Goal: Task Accomplishment & Management: Manage account settings

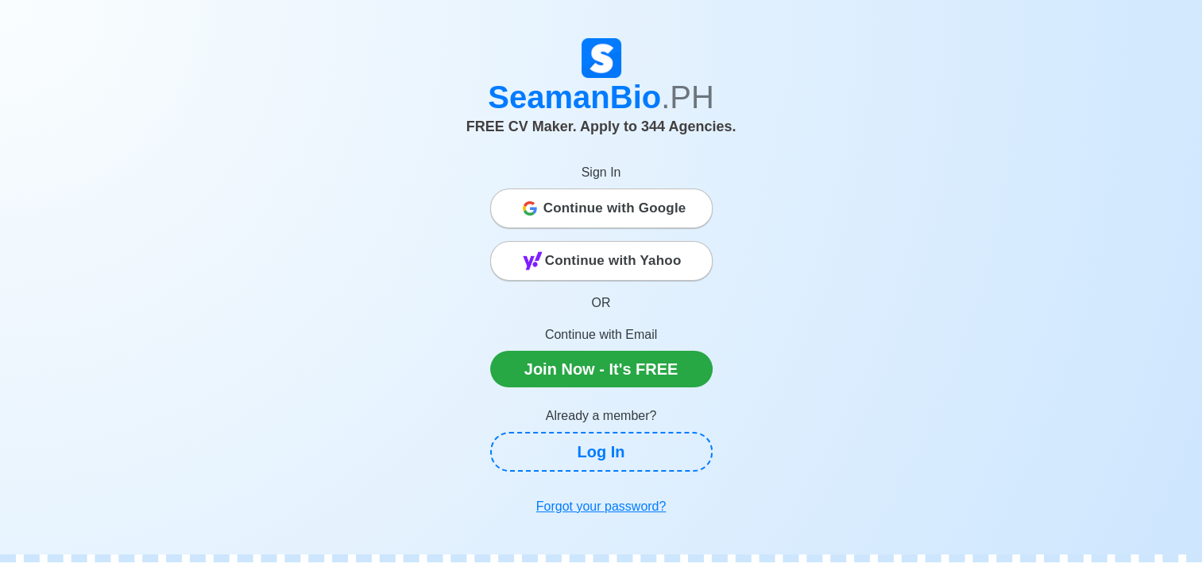
click at [668, 211] on span "Continue with Google" at bounding box center [615, 208] width 143 height 32
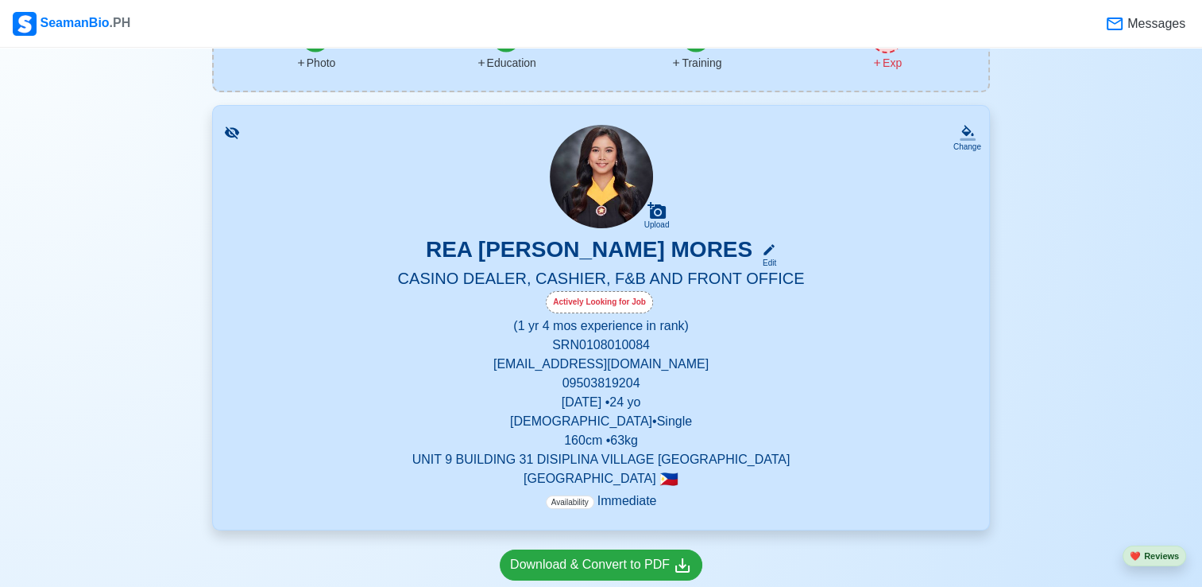
scroll to position [171, 0]
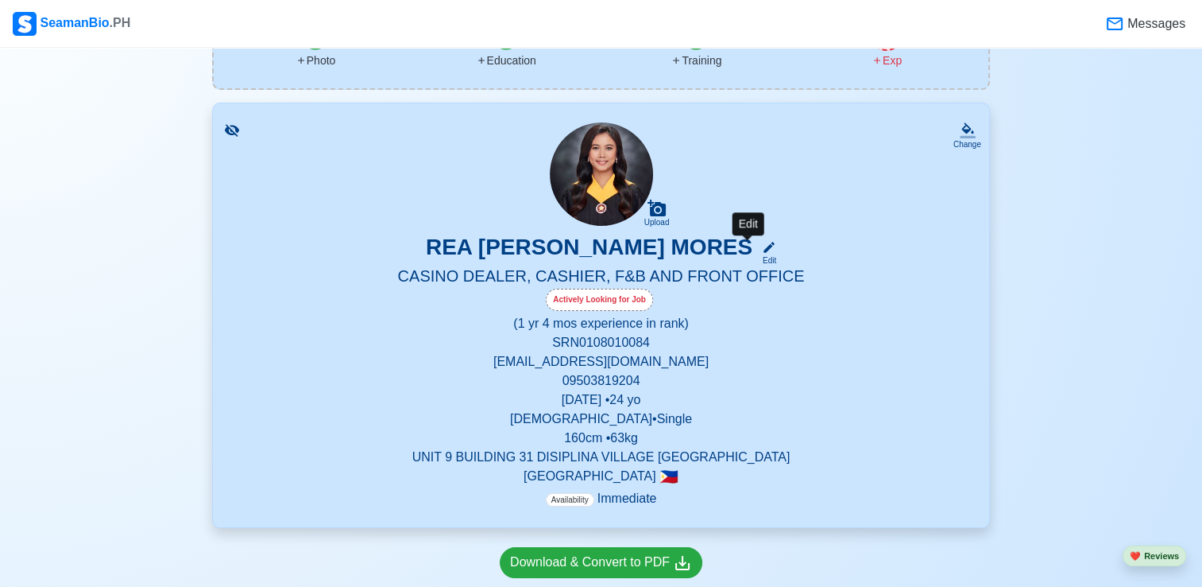
click at [764, 245] on icon at bounding box center [769, 247] width 11 height 11
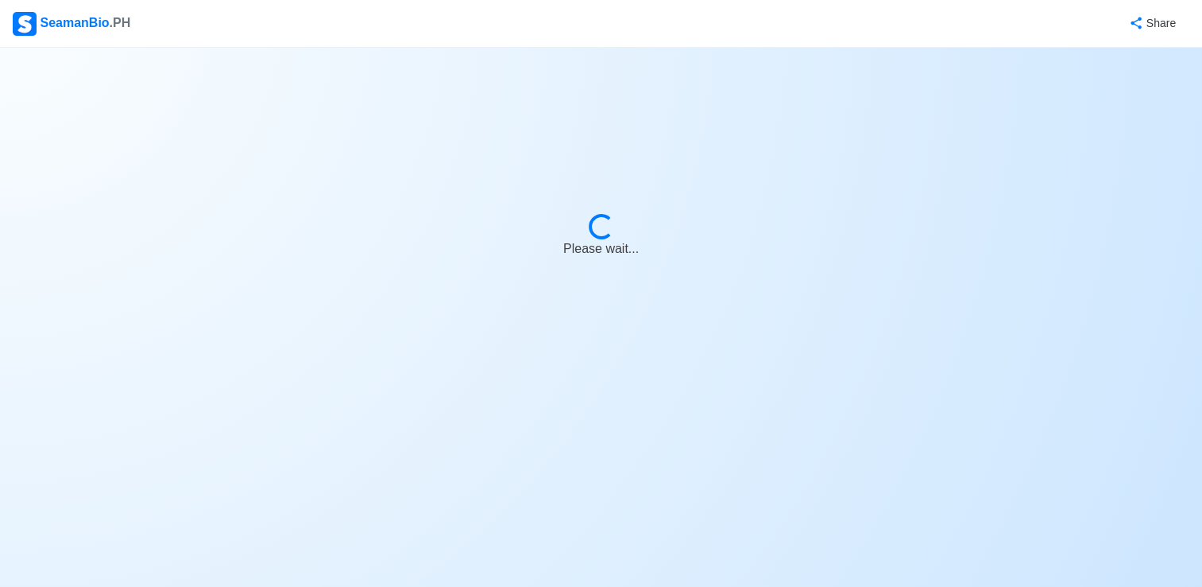
select select "Actively Looking for Job"
select select "Visible for Hiring"
select select "Single"
select select "[DEMOGRAPHIC_DATA]"
select select "PH"
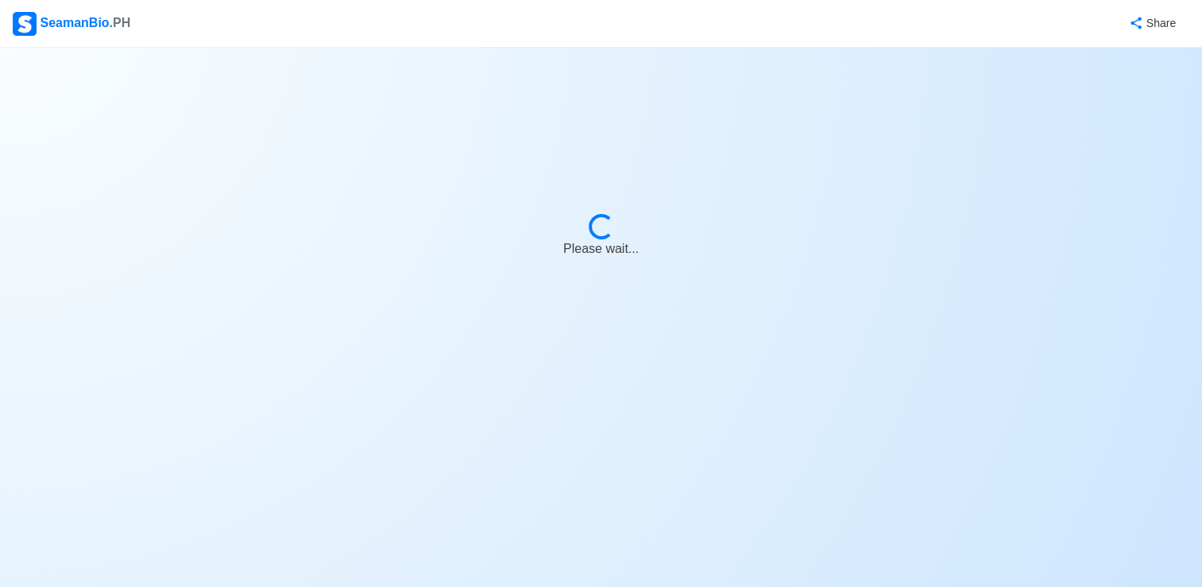
select select "1"
select select "4"
select select "4102416000000"
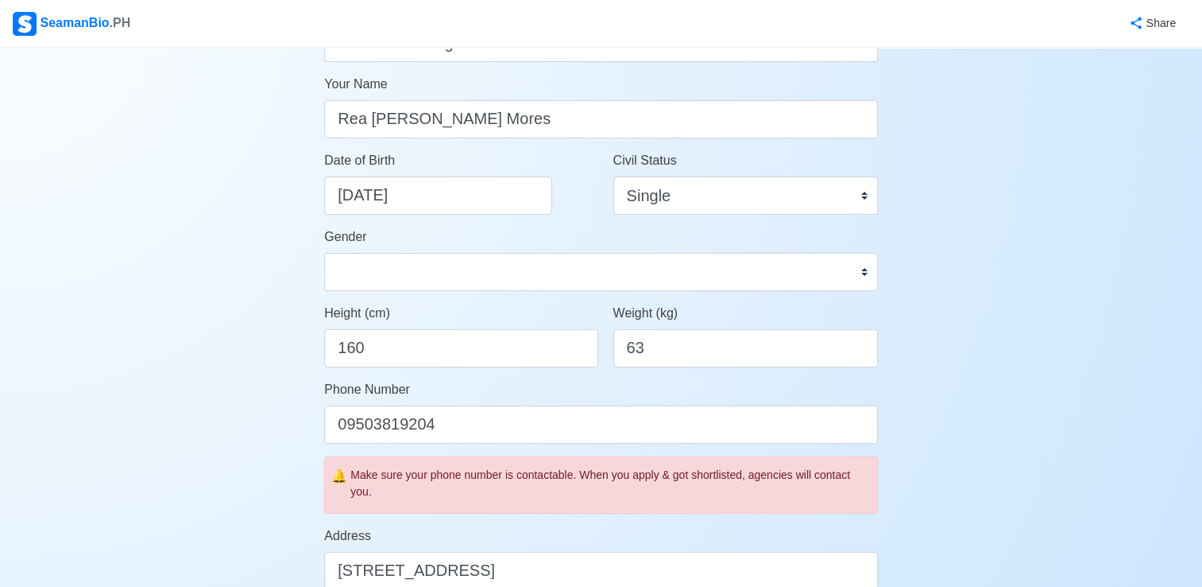
scroll to position [203, 0]
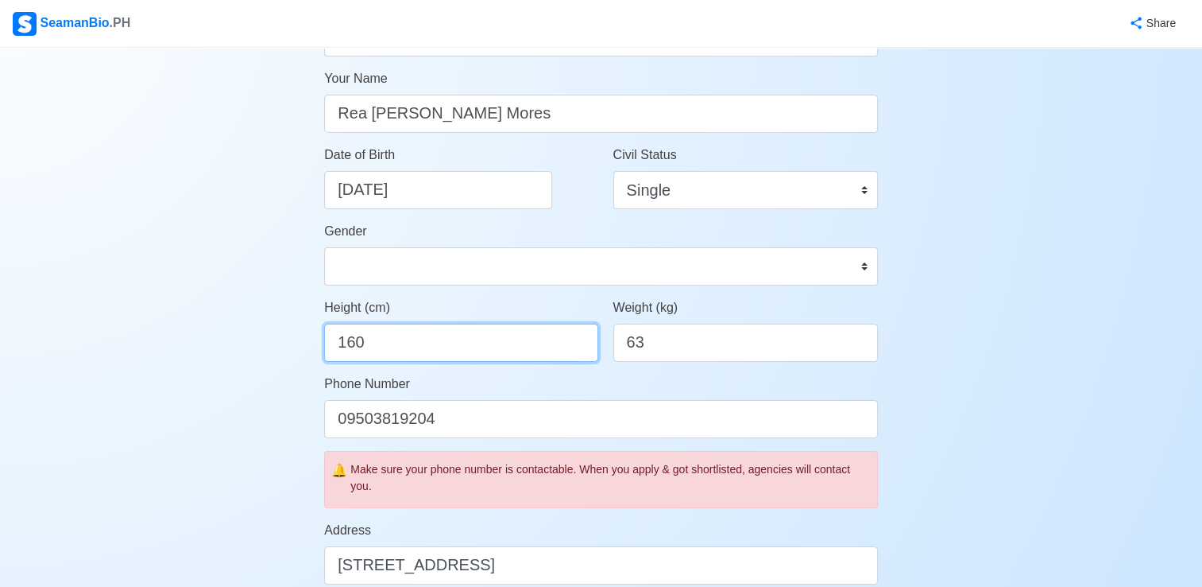
click at [434, 350] on input "160" at bounding box center [460, 342] width 273 height 38
type input "161"
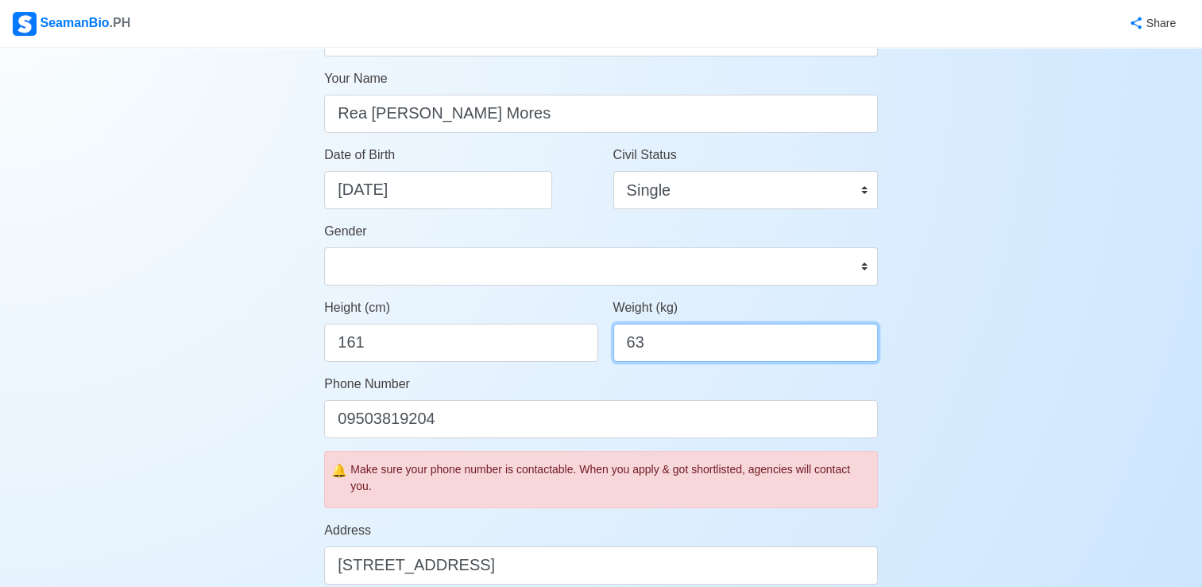
click at [699, 342] on input "63" at bounding box center [746, 342] width 265 height 38
type input "6"
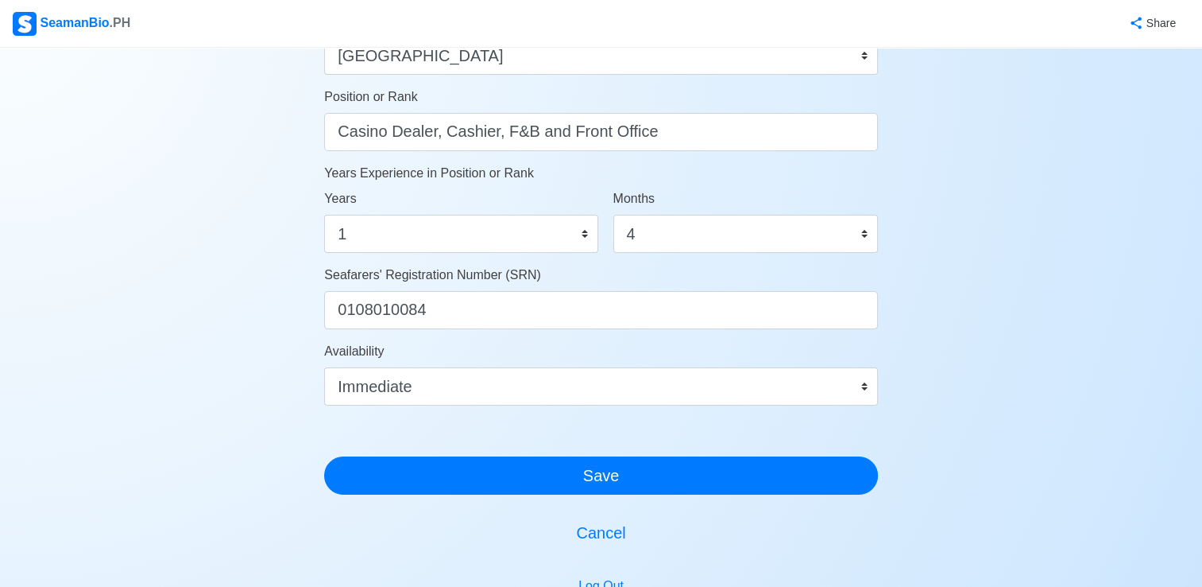
scroll to position [794, 0]
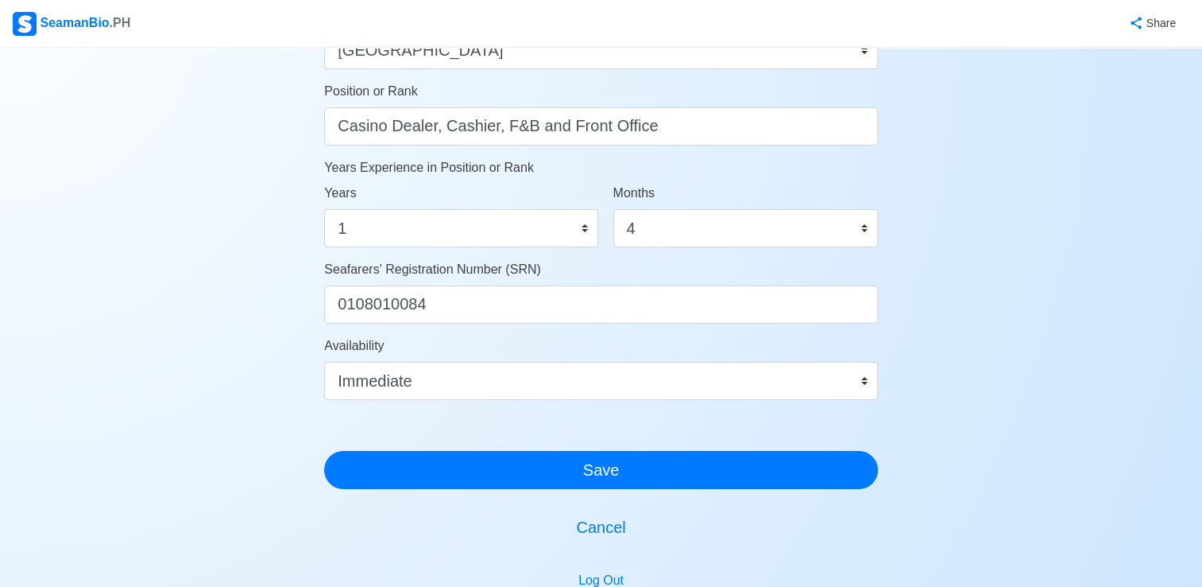
type input "57"
click at [862, 228] on select "0 1 2 3 4 5 6 7 8 9 10 11" at bounding box center [746, 228] width 265 height 38
select select "9"
click at [614, 209] on select "0 1 2 3 4 5 6 7 8 9 10 11" at bounding box center [746, 228] width 265 height 38
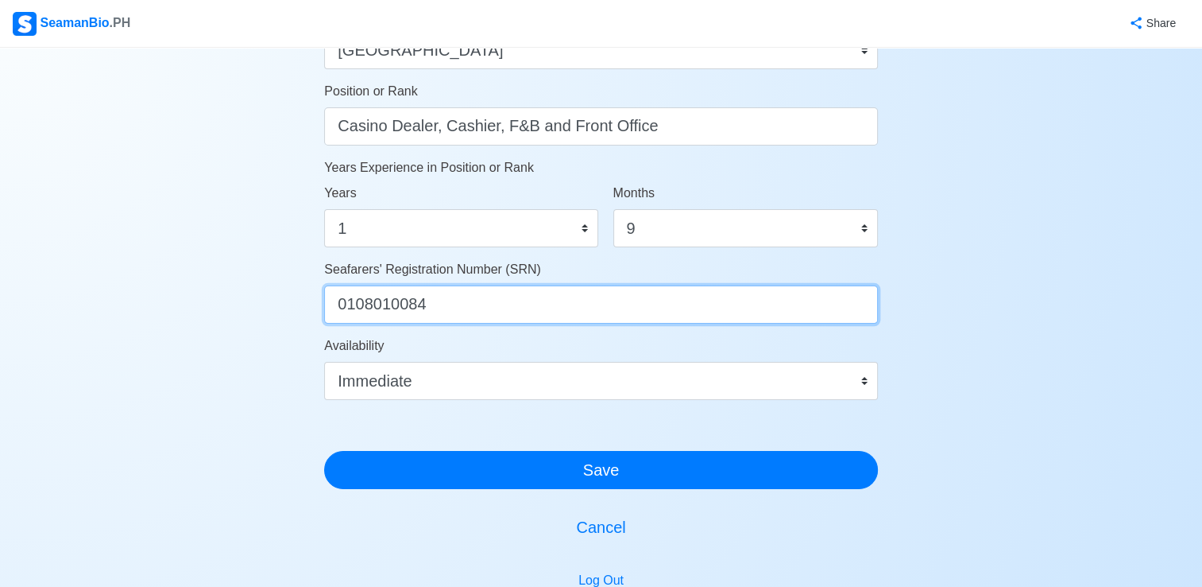
drag, startPoint x: 579, startPoint y: 299, endPoint x: 502, endPoint y: 440, distance: 160.7
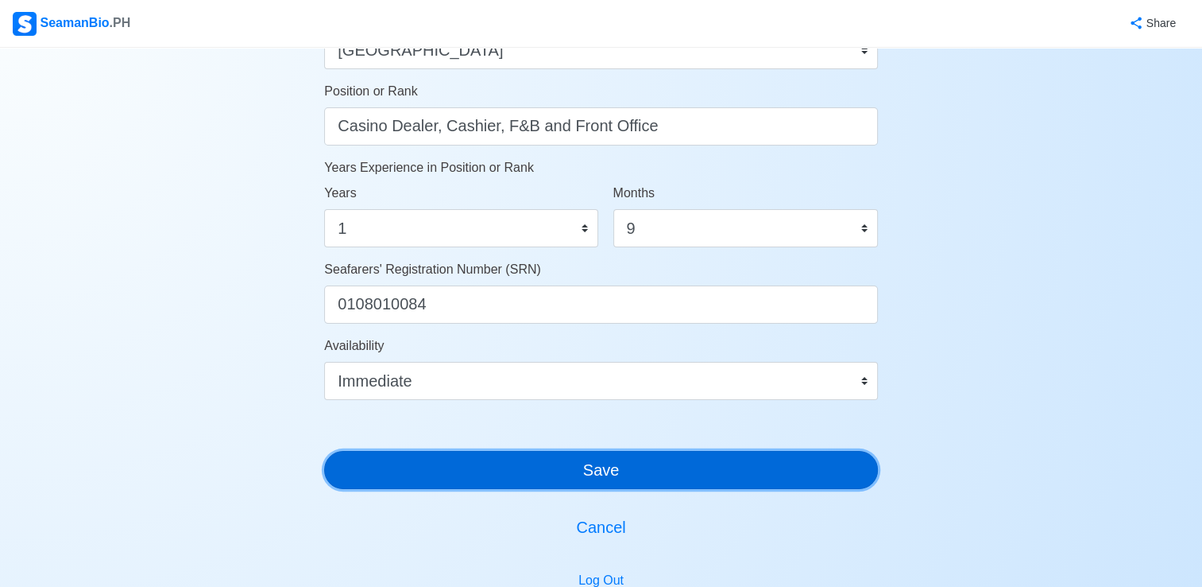
click at [470, 475] on button "Save" at bounding box center [601, 470] width 554 height 38
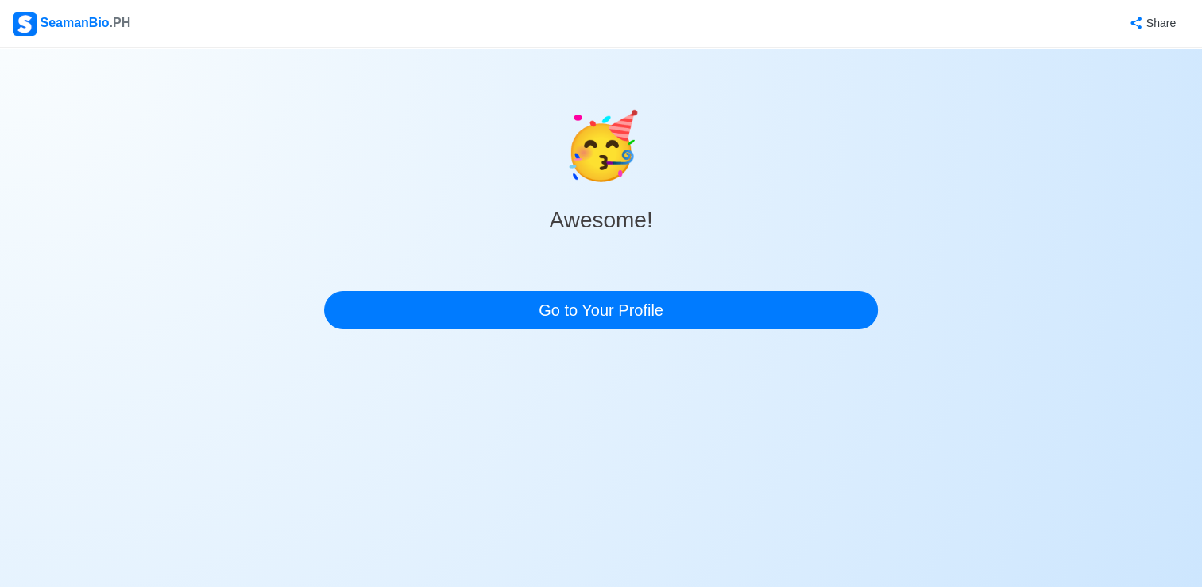
scroll to position [0, 0]
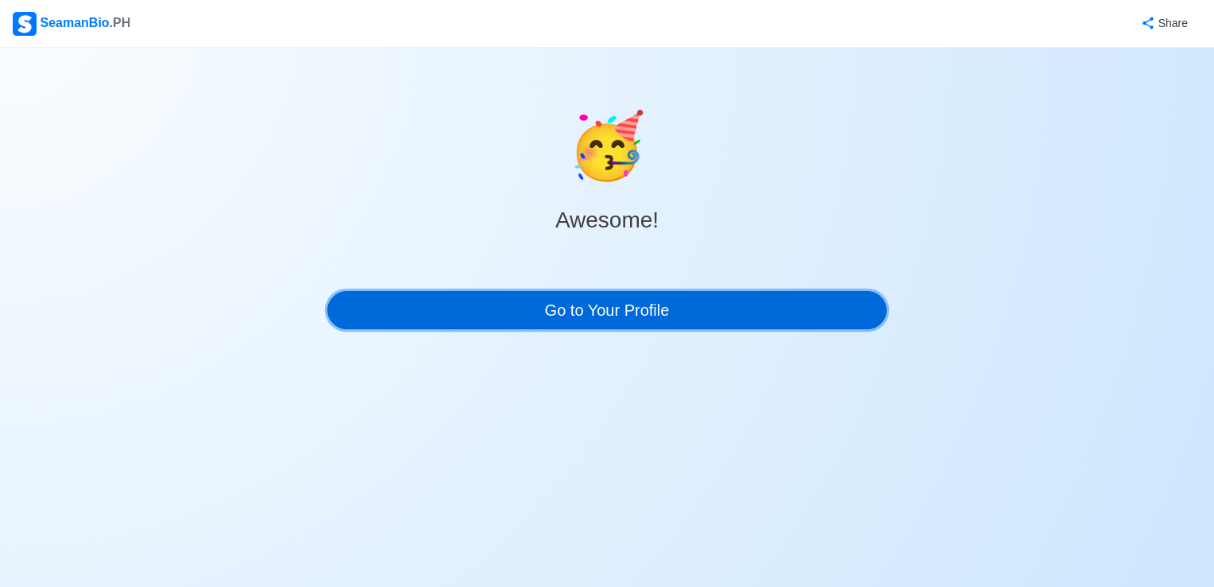
click at [614, 309] on link "Go to Your Profile" at bounding box center [606, 310] width 559 height 38
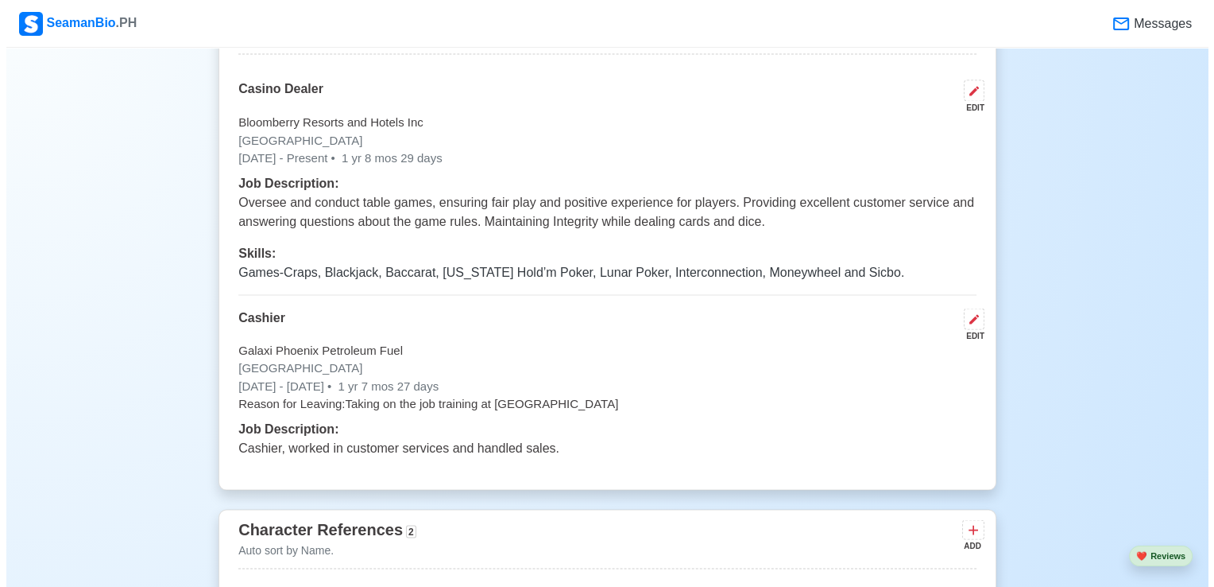
scroll to position [2899, 0]
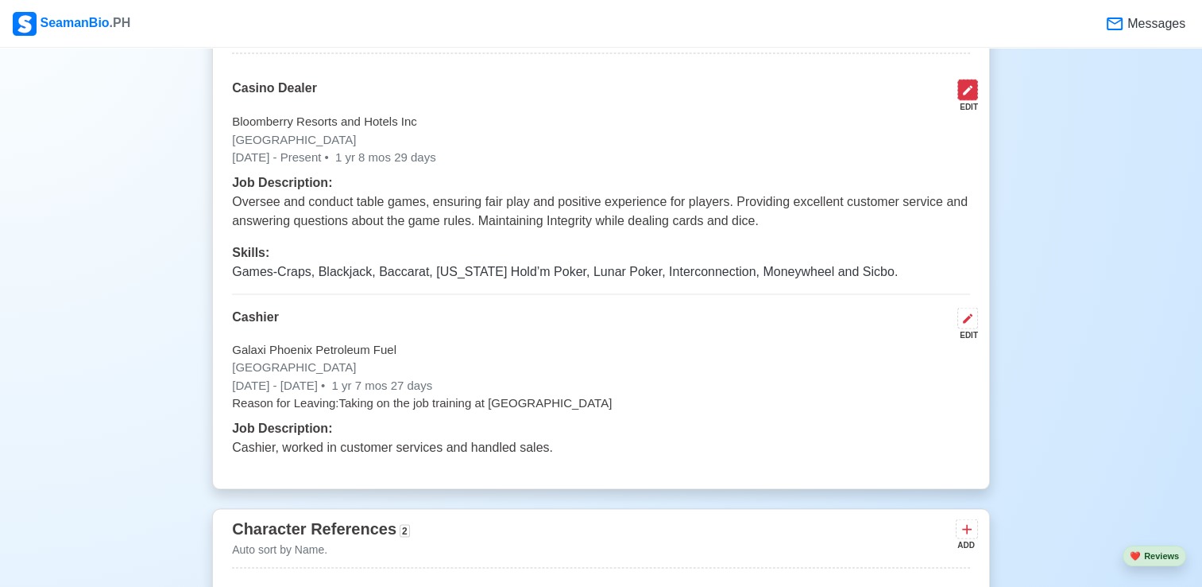
click at [966, 95] on icon at bounding box center [968, 89] width 13 height 13
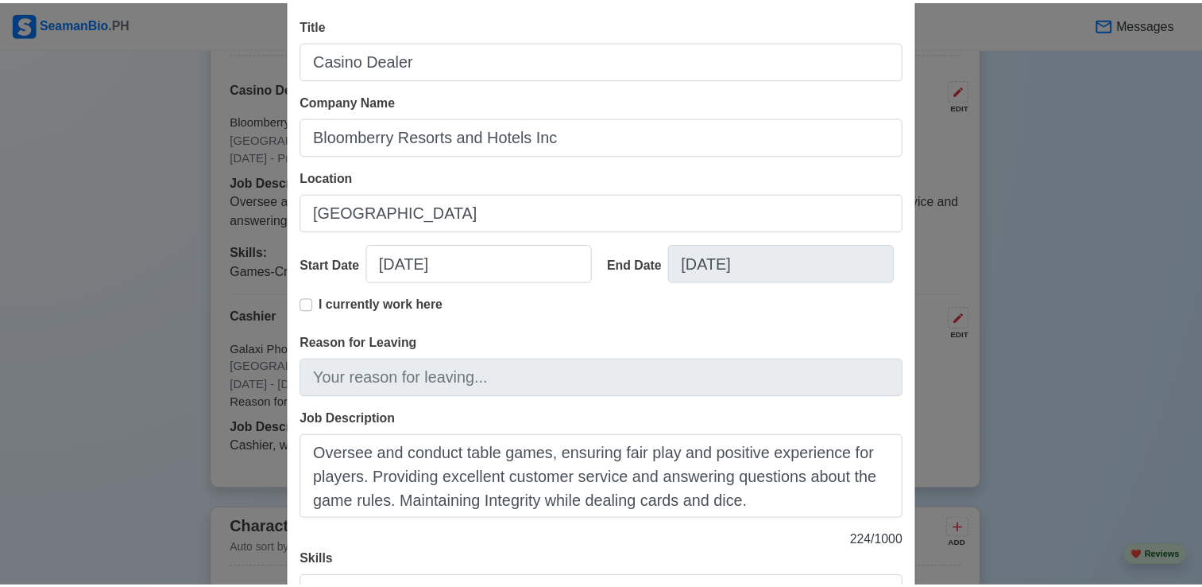
scroll to position [219, 0]
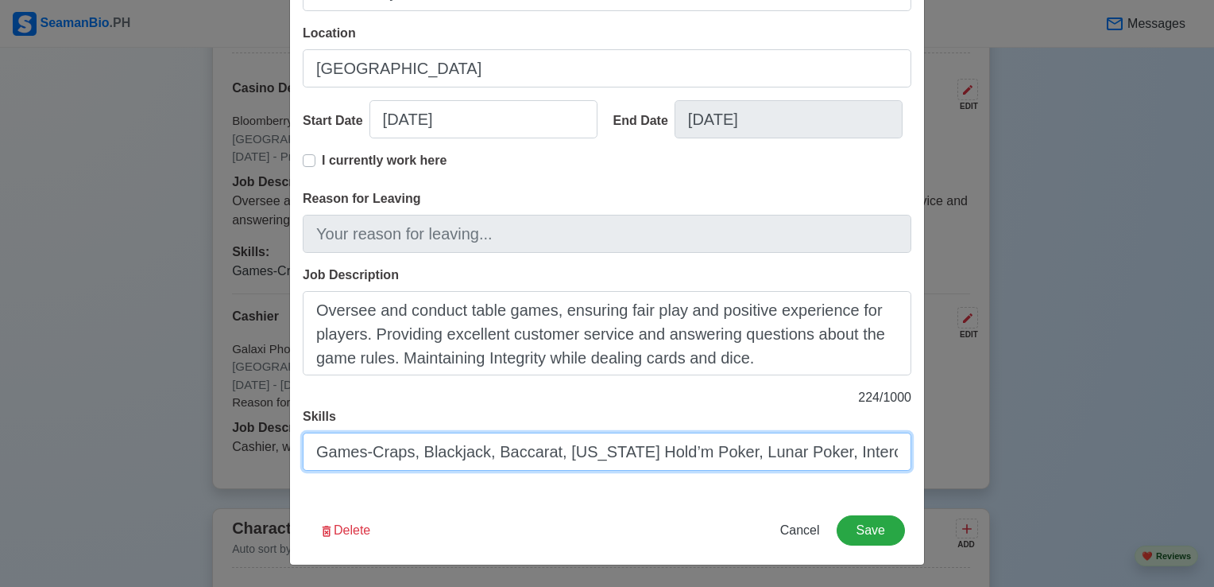
drag, startPoint x: 475, startPoint y: 456, endPoint x: 401, endPoint y: 464, distance: 75.1
click at [401, 464] on input "Games-Craps, Blackjack, Baccarat, Texas Hold’m Poker, Lunar Poker, Interconnect…" at bounding box center [607, 451] width 609 height 38
type input "Games-Craps, Baccarat, Texas Hold’m Poker, Lunar Poker, Interconnection, Moneyw…"
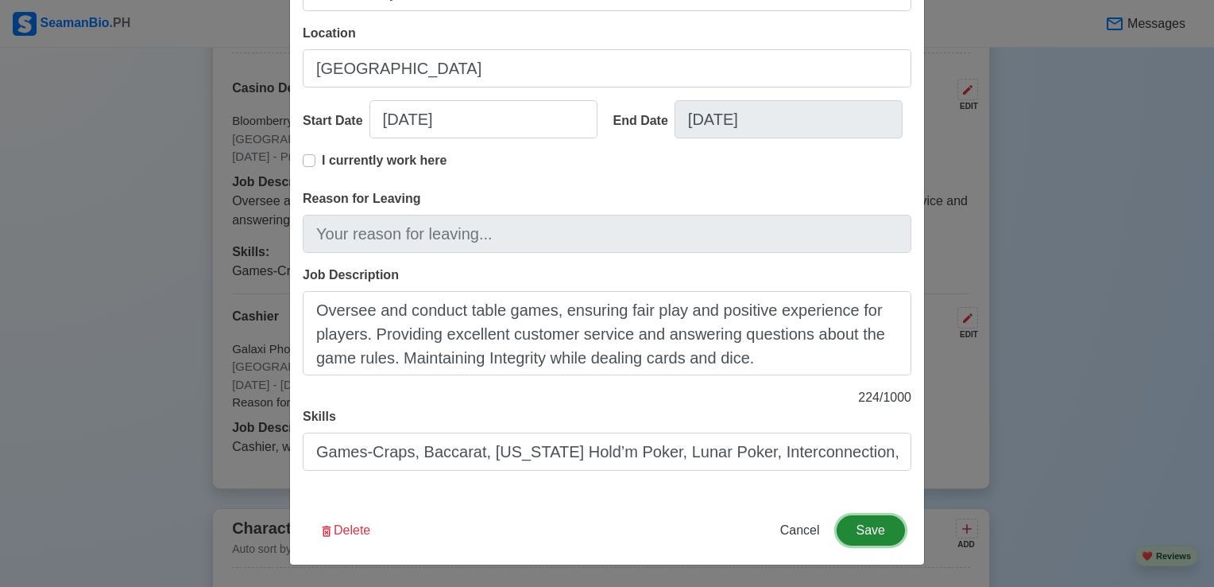
click at [846, 532] on button "Save" at bounding box center [871, 530] width 68 height 30
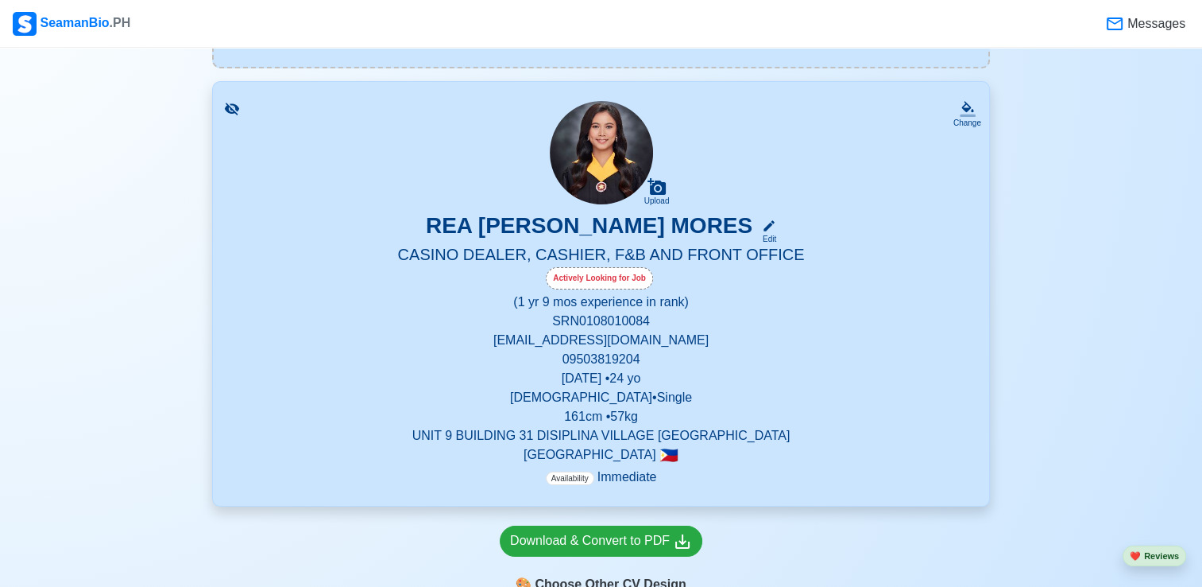
scroll to position [193, 0]
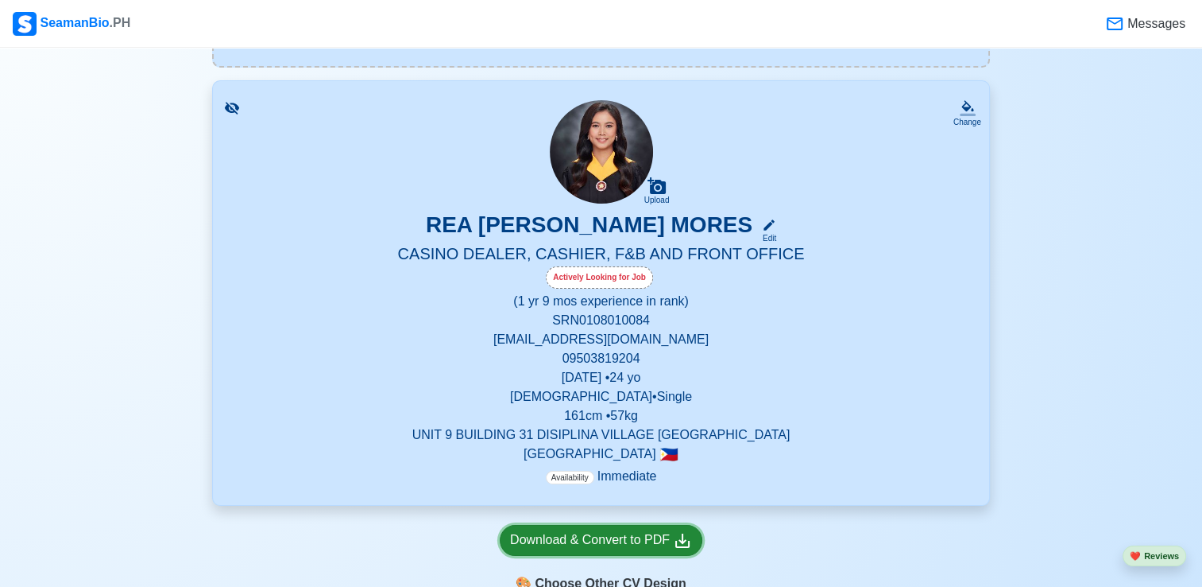
click at [592, 536] on div "Download & Convert to PDF" at bounding box center [601, 540] width 182 height 20
